Goal: Task Accomplishment & Management: Complete application form

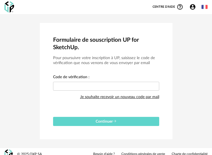
click at [103, 95] on div "Je souhaite recevoir un nouveau code par mail" at bounding box center [119, 97] width 79 height 11
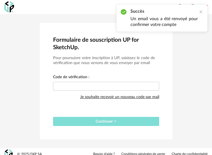
click at [118, 119] on button "Continuer" at bounding box center [106, 121] width 106 height 9
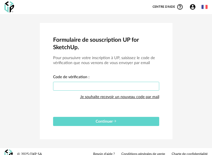
click at [89, 89] on input "text" at bounding box center [106, 86] width 106 height 9
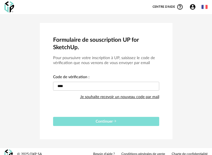
click at [93, 120] on button "Continuer" at bounding box center [106, 121] width 106 height 9
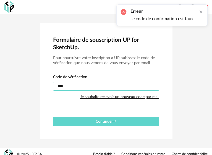
drag, startPoint x: 75, startPoint y: 86, endPoint x: 20, endPoint y: 83, distance: 55.1
click at [20, 83] on div "Formulaire de souscription UP for SketchUp. Pour poursuivre votre inscription à…" at bounding box center [106, 81] width 212 height 134
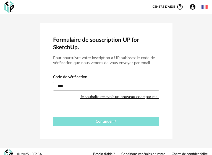
click at [106, 120] on span "Continuer" at bounding box center [106, 122] width 21 height 4
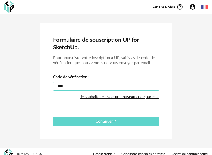
drag, startPoint x: 71, startPoint y: 87, endPoint x: 16, endPoint y: 43, distance: 70.7
click at [2, 82] on div "Formulaire de souscription UP for SketchUp. Pour poursuivre votre inscription à…" at bounding box center [106, 81] width 212 height 134
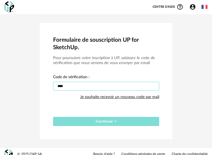
type input "****"
click at [111, 123] on button "Continuer" at bounding box center [106, 121] width 106 height 9
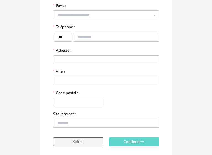
scroll to position [158, 0]
